Goal: Complete application form

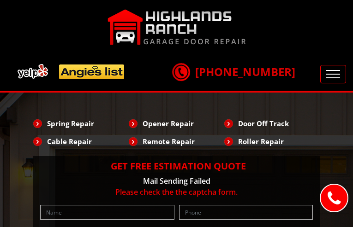
type input "uiRnocGV"
type input "2873771117"
type input "[EMAIL_ADDRESS][DOMAIN_NAME]"
type input "hkWRwhaN"
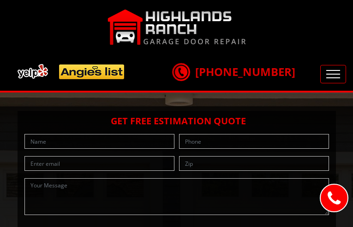
type input "QXihbFxSmHsbbUI"
type input "2941220585"
type input "[EMAIL_ADDRESS][DOMAIN_NAME]"
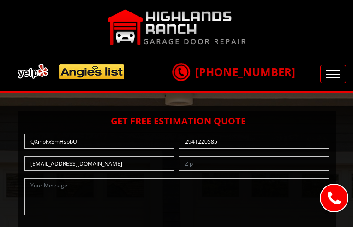
type input "FNPggHpTH"
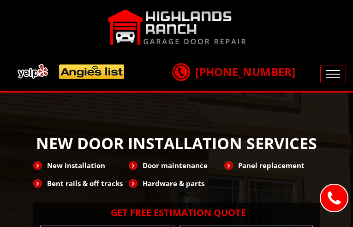
type input "lFtiDqDF"
type input "4025828674"
type input "[EMAIL_ADDRESS][DOMAIN_NAME]"
type input "lIEwsBWOJHULj"
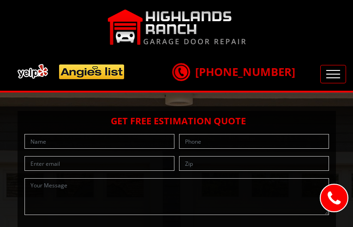
type input "VhUGiLEMaEDd"
type input "5970793608"
type input "[EMAIL_ADDRESS][DOMAIN_NAME]"
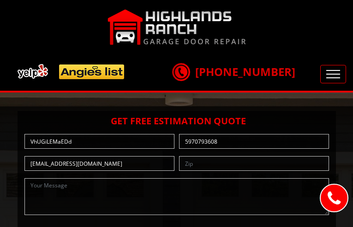
type input "QRMFkwKRs"
